Goal: Register for event/course

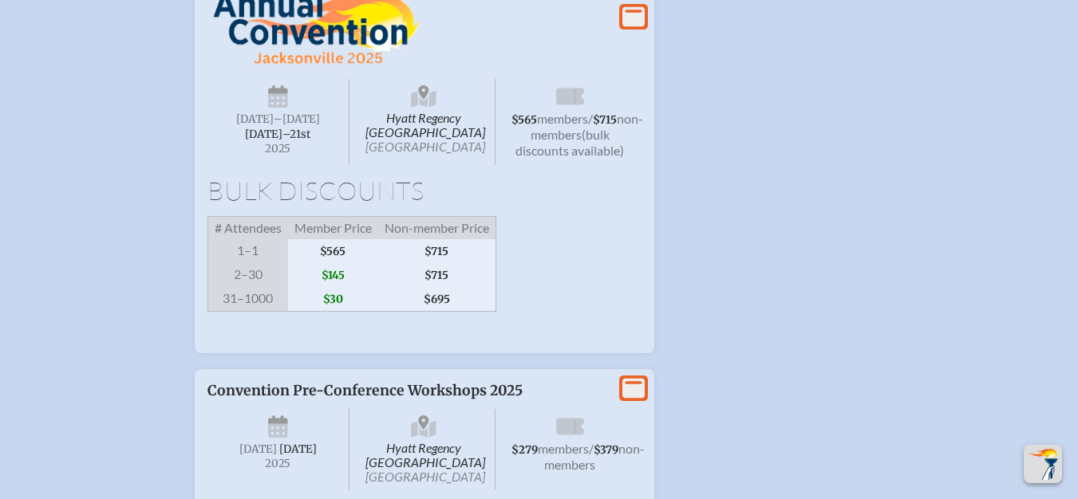
scroll to position [3164, 0]
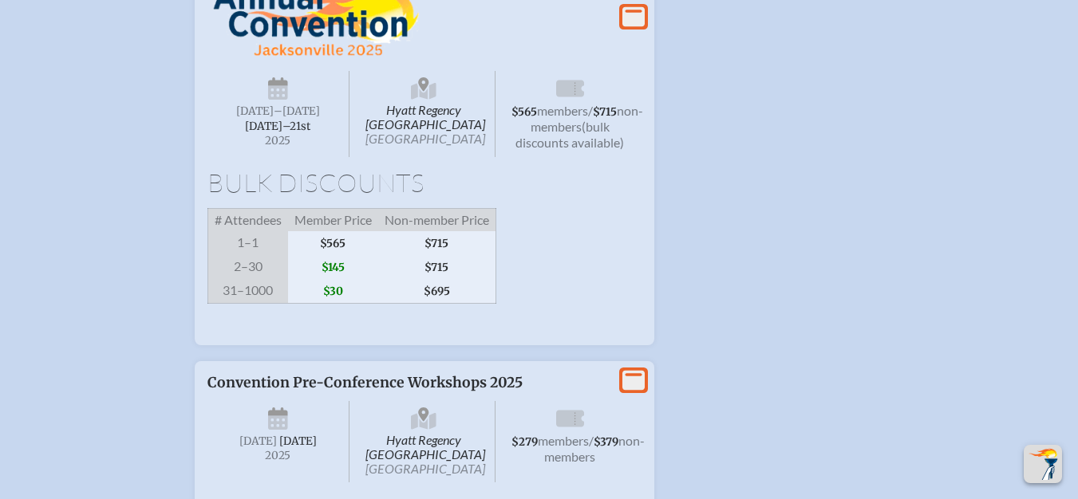
click at [314, 57] on img at bounding box center [312, 6] width 211 height 102
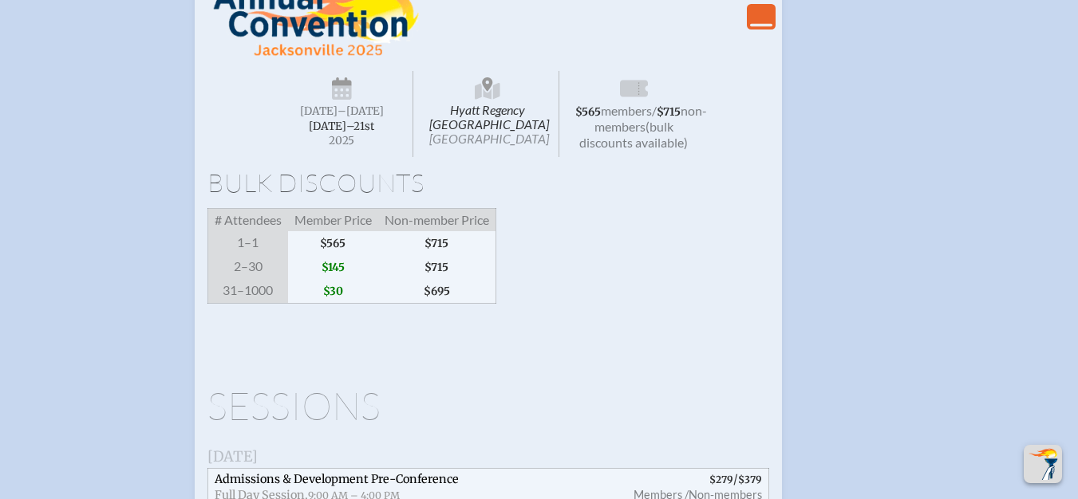
click at [341, 133] on span "[DATE]–⁠21st" at bounding box center [341, 127] width 65 height 14
click at [497, 157] on span "Hyatt Regency [GEOGRAPHIC_DATA] [GEOGRAPHIC_DATA]" at bounding box center [487, 114] width 143 height 86
click at [452, 157] on span "Hyatt Regency [GEOGRAPHIC_DATA] [GEOGRAPHIC_DATA]" at bounding box center [487, 114] width 143 height 86
click at [339, 304] on div "Bulk Discounts # Attendees Member Price Non-member Price 1–1 $565 $715 2–30 $14…" at bounding box center [488, 237] width 562 height 134
click at [328, 195] on h1 "Bulk Discounts" at bounding box center [488, 183] width 562 height 26
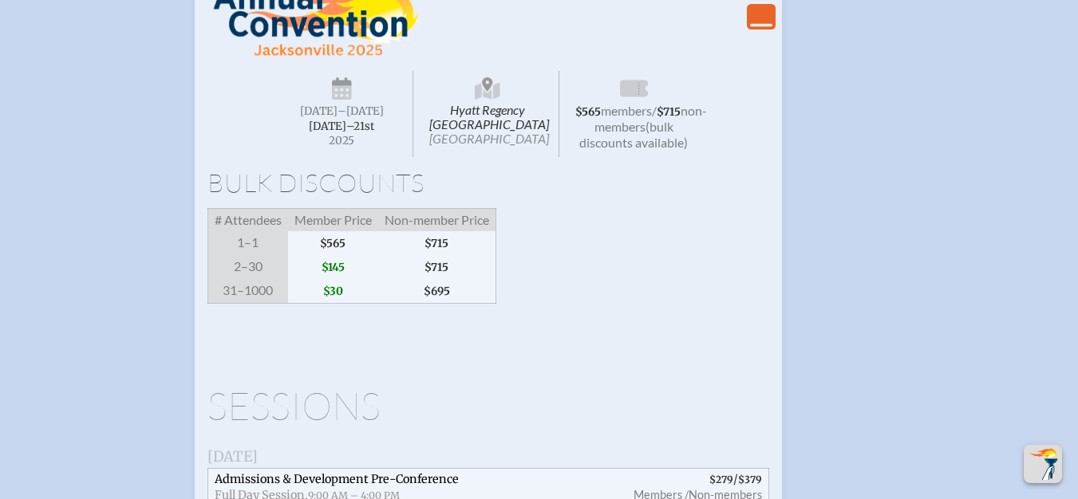
click at [277, 57] on img at bounding box center [312, 6] width 211 height 102
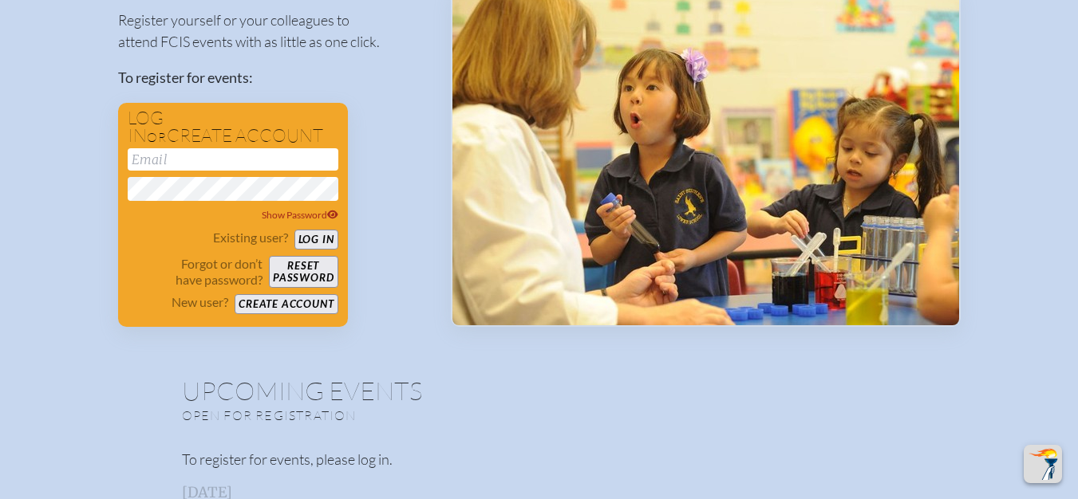
scroll to position [0, 0]
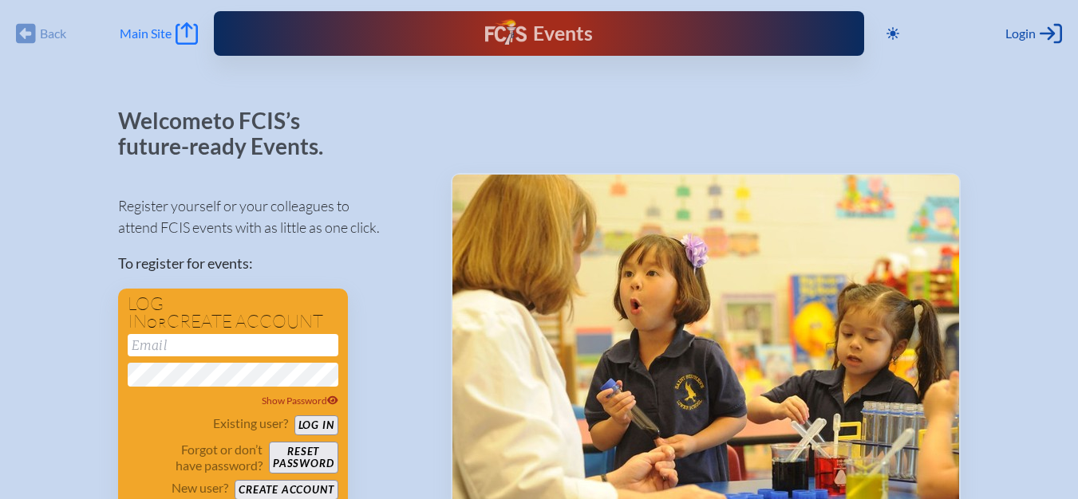
click at [155, 37] on span "Main Site" at bounding box center [146, 34] width 52 height 16
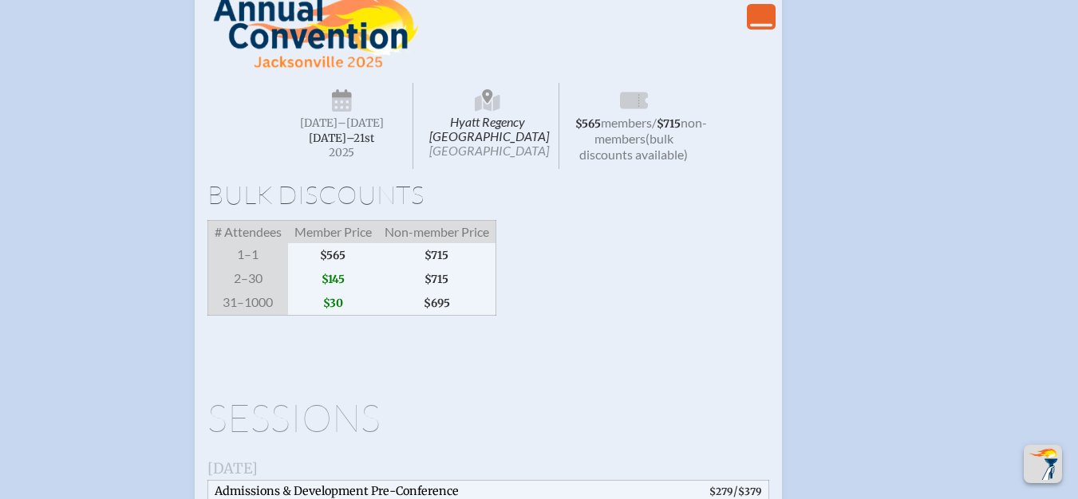
scroll to position [3189, 0]
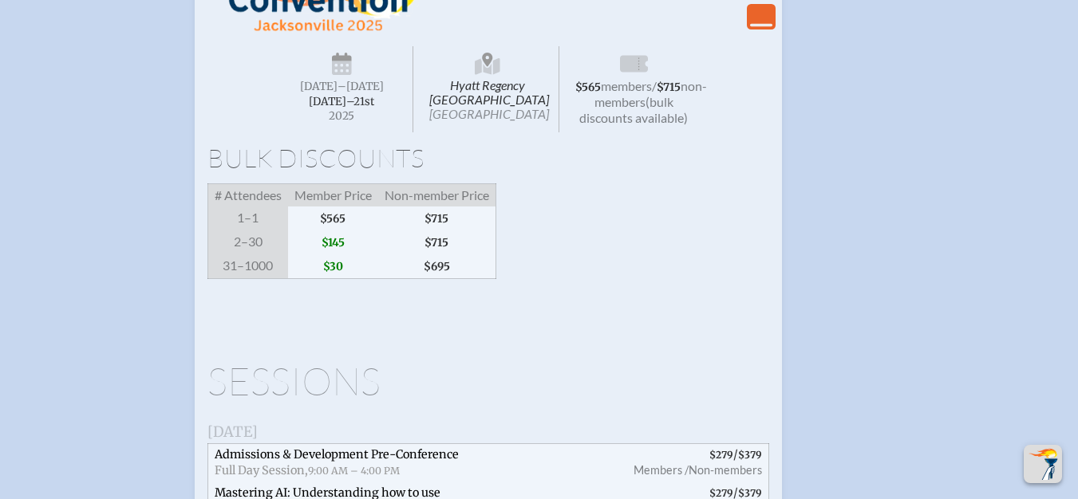
drag, startPoint x: 395, startPoint y: 210, endPoint x: 295, endPoint y: 209, distance: 99.7
click at [295, 132] on span "Wednesday –Friday , November 19th–⁠21st , 2025" at bounding box center [342, 89] width 143 height 86
copy span "ovember 19th–⁠21st"
